Goal: Subscribe to service/newsletter

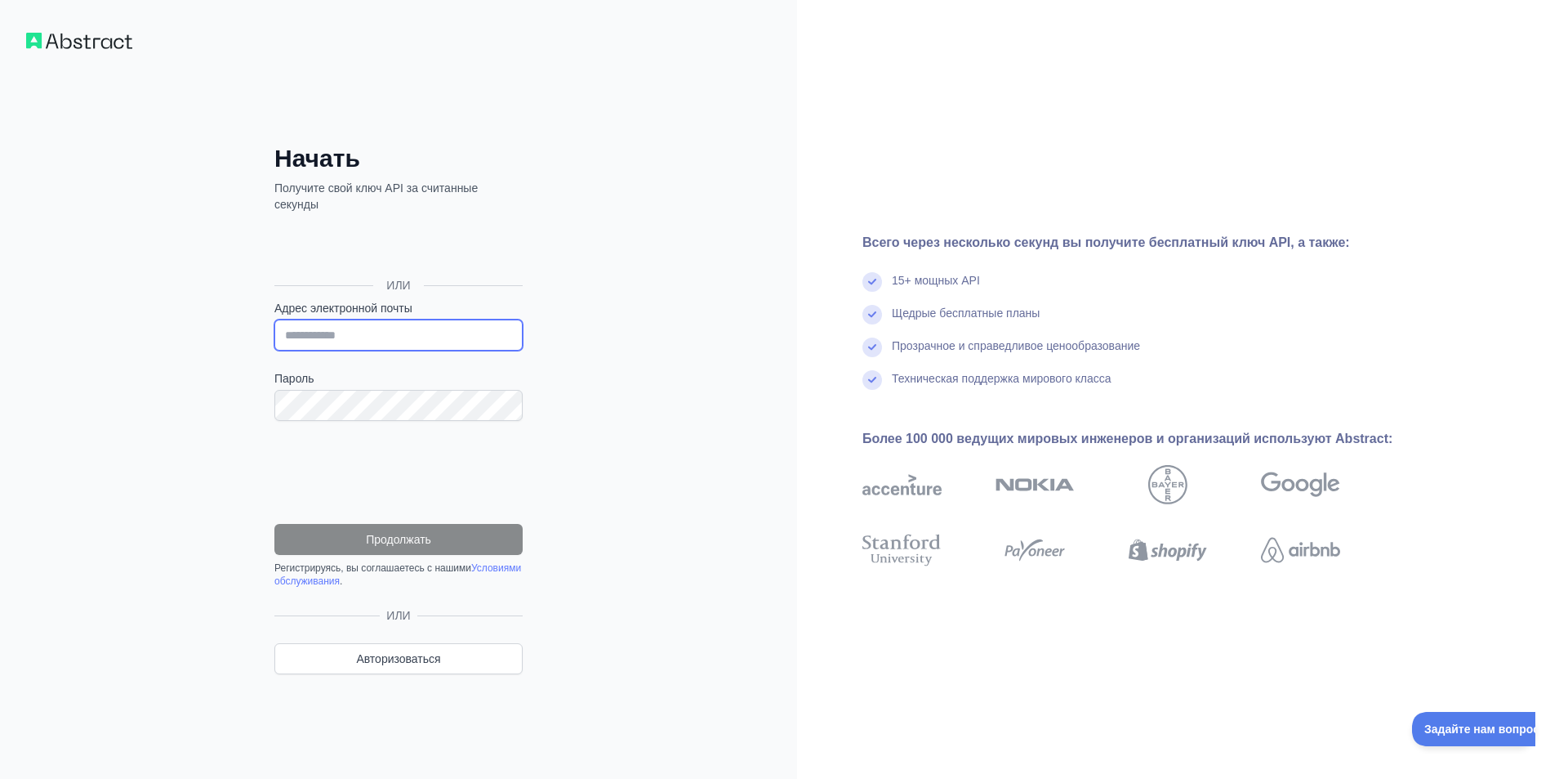
type input "**********"
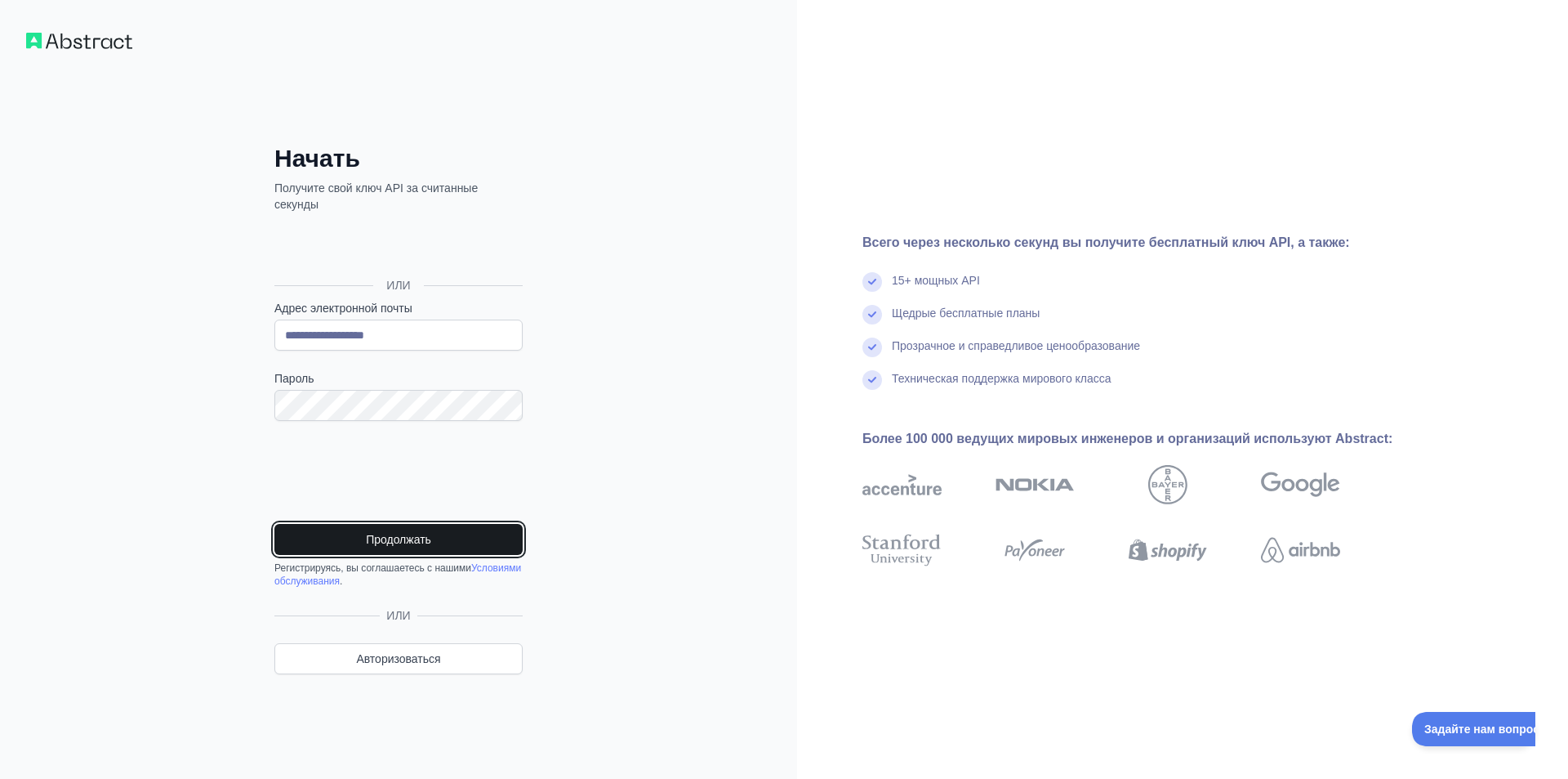
click at [395, 537] on font "Продолжать" at bounding box center [398, 540] width 65 height 13
click at [354, 529] on button "Продолжать" at bounding box center [398, 539] width 248 height 31
click at [366, 536] on font "Продолжать" at bounding box center [398, 540] width 65 height 13
